Goal: Task Accomplishment & Management: Use online tool/utility

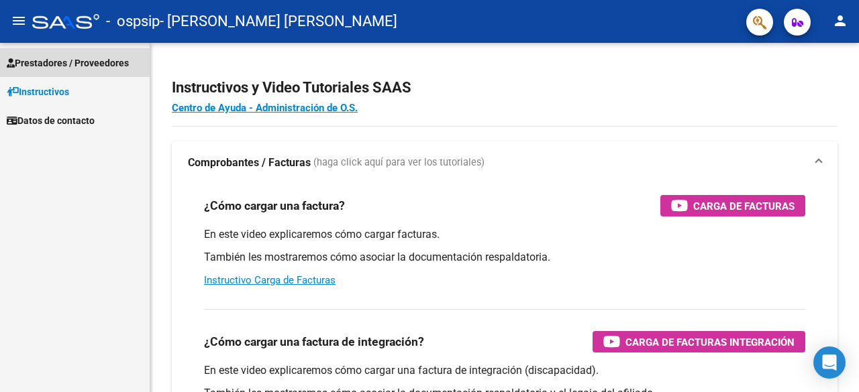
click at [64, 62] on span "Prestadores / Proveedores" at bounding box center [68, 63] width 122 height 15
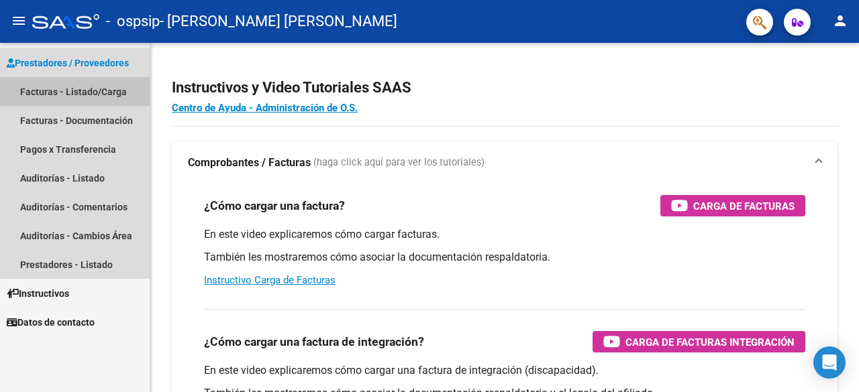
click at [76, 89] on link "Facturas - Listado/Carga" at bounding box center [75, 91] width 150 height 29
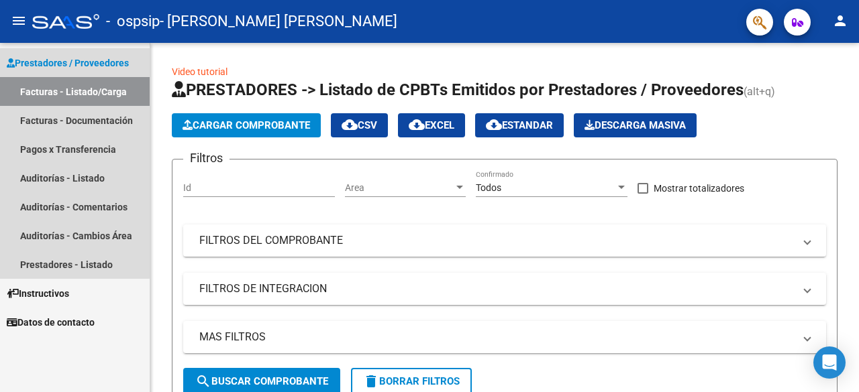
click at [72, 64] on span "Prestadores / Proveedores" at bounding box center [68, 63] width 122 height 15
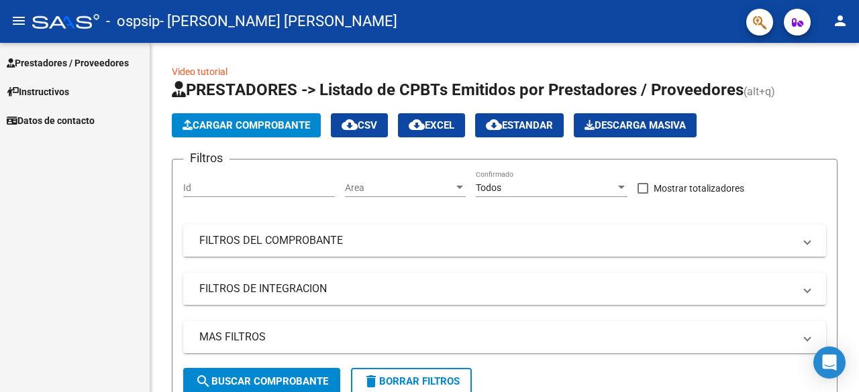
click at [95, 58] on span "Prestadores / Proveedores" at bounding box center [68, 63] width 122 height 15
